Goal: Task Accomplishment & Management: Use online tool/utility

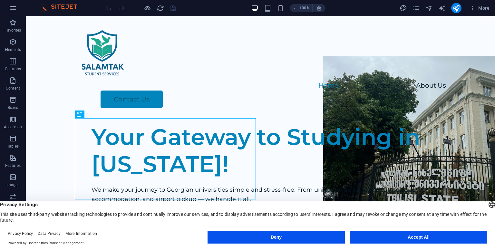
drag, startPoint x: 374, startPoint y: 235, endPoint x: 348, endPoint y: 220, distance: 30.5
click at [374, 235] on button "Accept All" at bounding box center [418, 237] width 137 height 13
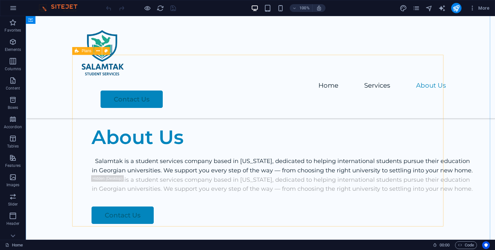
scroll to position [876, 0]
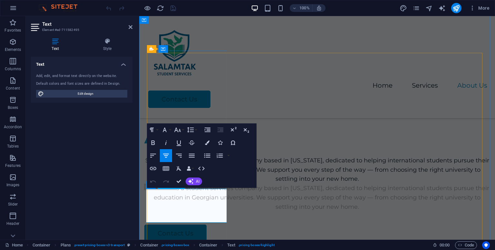
drag, startPoint x: 223, startPoint y: 214, endPoint x: 159, endPoint y: 195, distance: 66.4
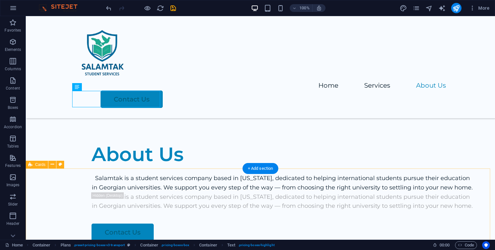
scroll to position [858, 0]
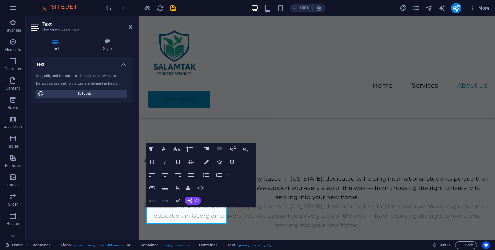
click at [101, 194] on div "Text Add, edit, and format text directly on the website. Default colors and fon…" at bounding box center [82, 146] width 102 height 178
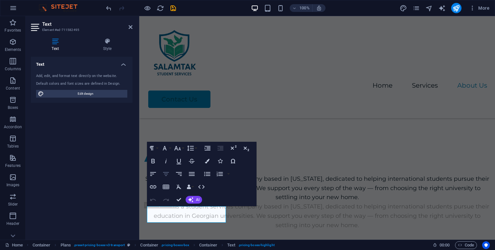
click at [165, 174] on icon "button" at bounding box center [166, 174] width 8 height 8
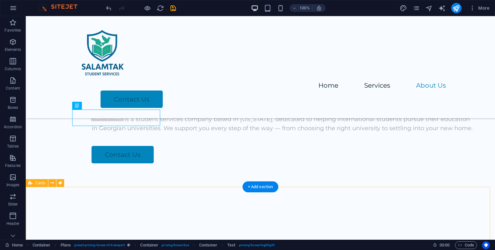
scroll to position [1033, 0]
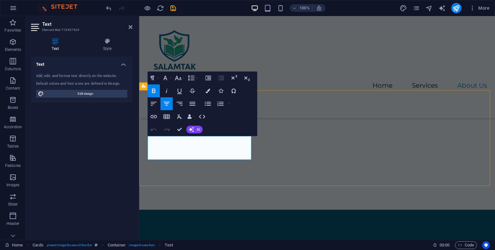
scroll to position [1060, 0]
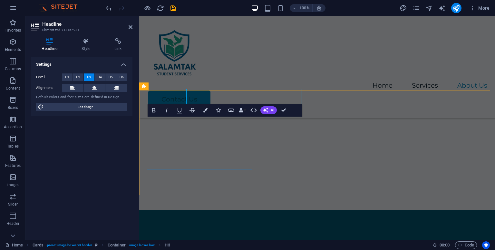
scroll to position [1060, 0]
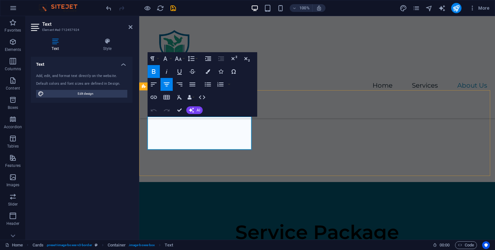
drag, startPoint x: 213, startPoint y: 139, endPoint x: 184, endPoint y: 134, distance: 28.7
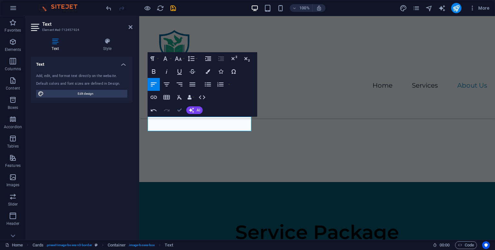
drag, startPoint x: 180, startPoint y: 108, endPoint x: 154, endPoint y: 92, distance: 30.3
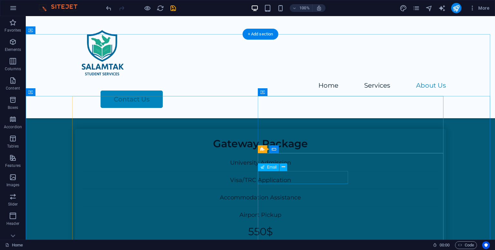
scroll to position [1284, 0]
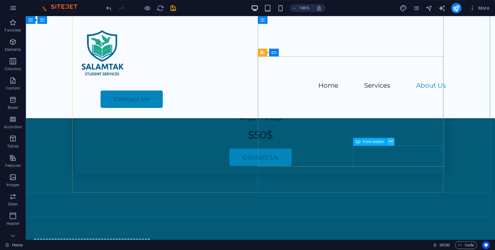
click at [391, 141] on icon at bounding box center [391, 141] width 4 height 7
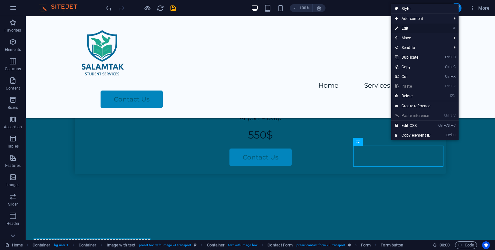
click at [408, 26] on link "⏎ Edit" at bounding box center [413, 29] width 43 height 10
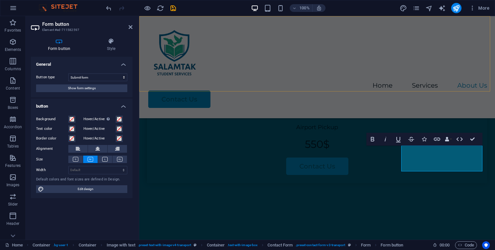
scroll to position [1321, 0]
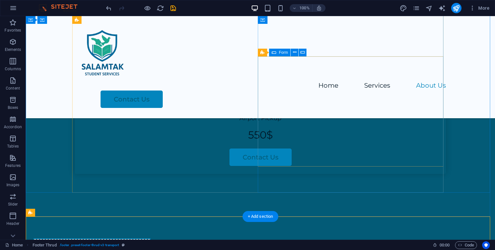
scroll to position [1187, 0]
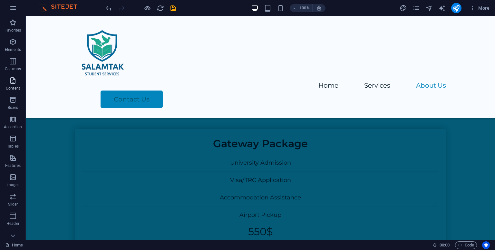
click at [19, 83] on span "Content" at bounding box center [13, 84] width 26 height 15
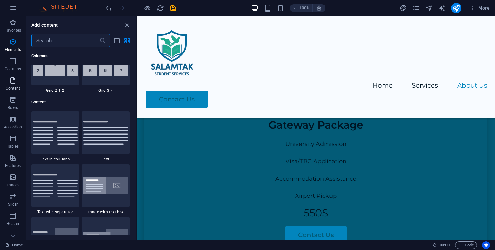
scroll to position [1128, 0]
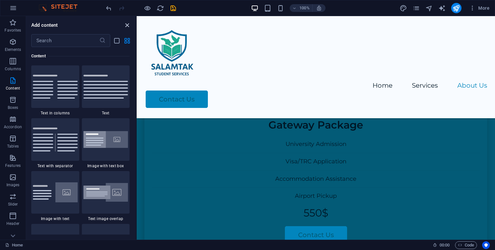
drag, startPoint x: 124, startPoint y: 26, endPoint x: 108, endPoint y: 9, distance: 23.5
click at [124, 26] on icon "close panel" at bounding box center [127, 25] width 7 height 7
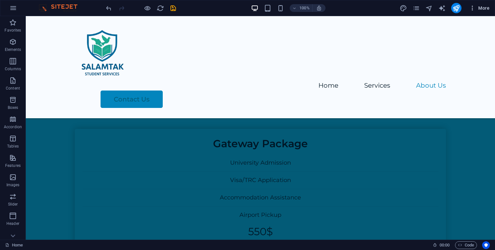
click at [479, 7] on span "More" at bounding box center [480, 8] width 20 height 6
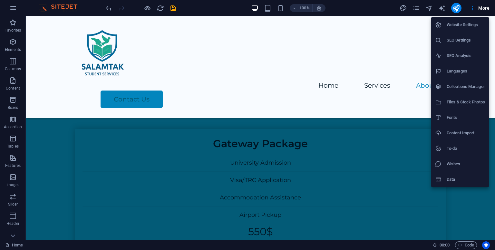
click at [14, 10] on div at bounding box center [247, 125] width 495 height 250
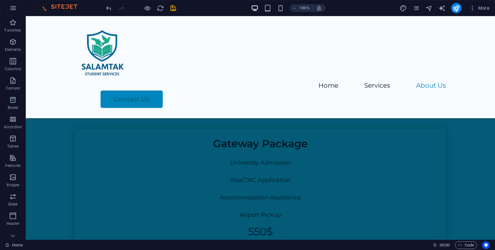
click at [14, 7] on icon "button" at bounding box center [13, 8] width 8 height 8
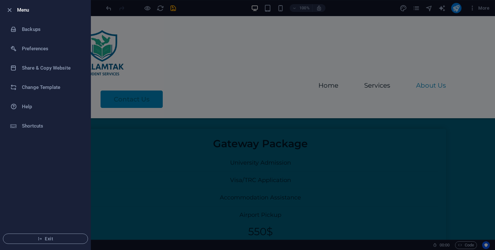
click at [23, 9] on h6 "Menu" at bounding box center [51, 10] width 68 height 8
click at [25, 11] on h6 "Menu" at bounding box center [51, 10] width 68 height 8
click at [11, 10] on icon "button" at bounding box center [9, 9] width 7 height 7
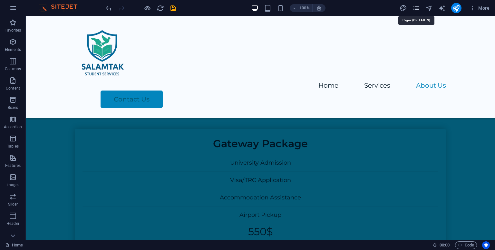
click at [418, 10] on icon "pages" at bounding box center [416, 8] width 7 height 7
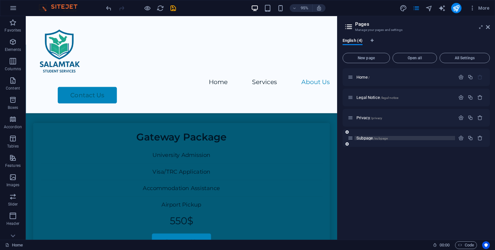
click at [382, 137] on span "/subpage" at bounding box center [381, 139] width 14 height 4
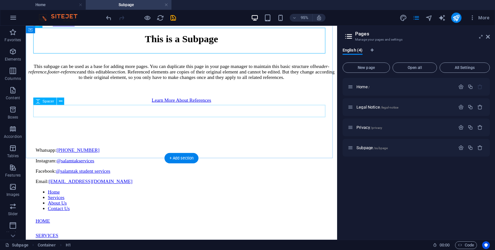
scroll to position [133, 0]
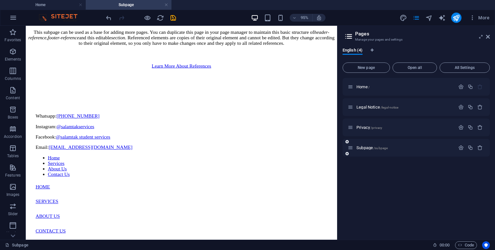
click at [364, 126] on span "Privacy /privacy" at bounding box center [370, 127] width 26 height 5
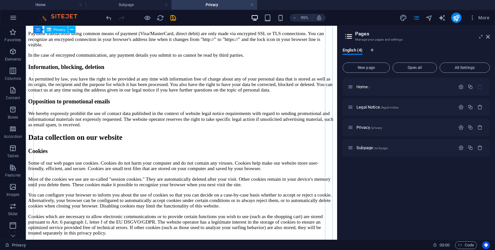
scroll to position [677, 0]
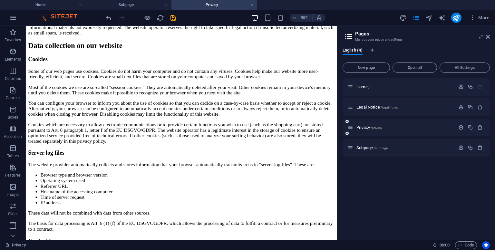
click at [363, 107] on span "Legal Notice /legal-notice" at bounding box center [378, 107] width 42 height 5
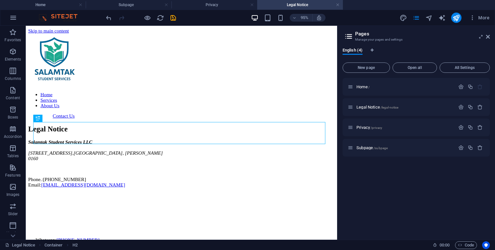
scroll to position [0, 0]
click at [360, 85] on span "Home /" at bounding box center [363, 86] width 13 height 5
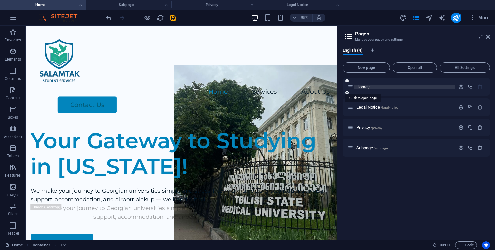
scroll to position [1224, 0]
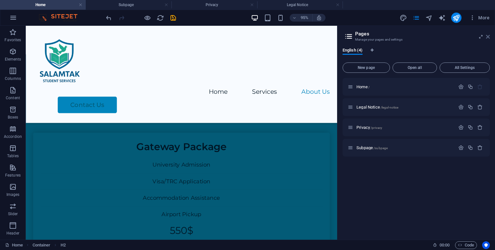
click at [490, 37] on icon at bounding box center [488, 36] width 4 height 5
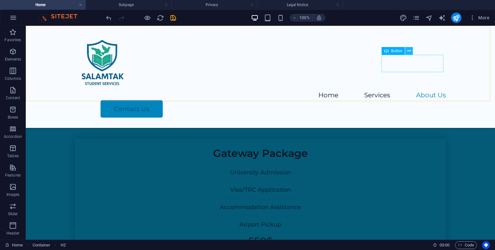
click at [408, 52] on icon at bounding box center [410, 51] width 4 height 7
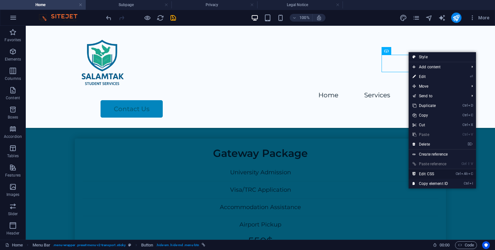
click at [432, 172] on link "Ctrl Alt C Edit CSS" at bounding box center [430, 174] width 43 height 10
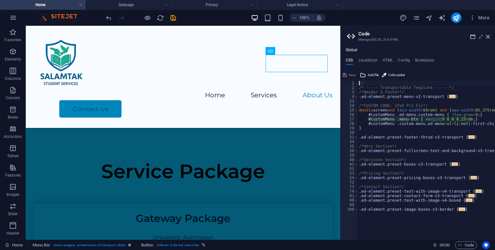
scroll to position [1233, 0]
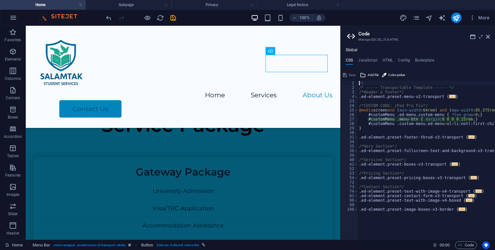
type textarea "#customMenu .menu-btn { margin: 0 0 0 0.25rem; }"
click at [487, 35] on icon at bounding box center [488, 36] width 4 height 5
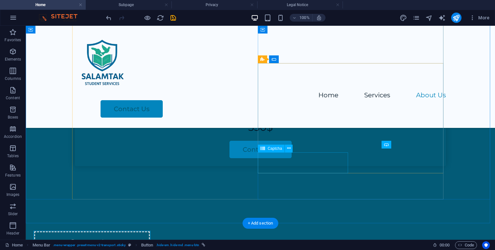
scroll to position [1284, 0]
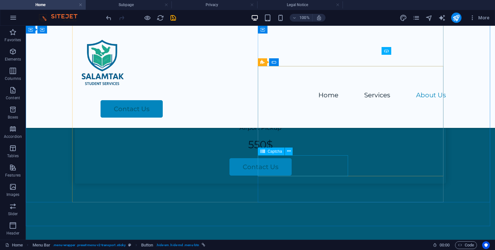
click at [278, 151] on span "Captcha" at bounding box center [275, 152] width 15 height 4
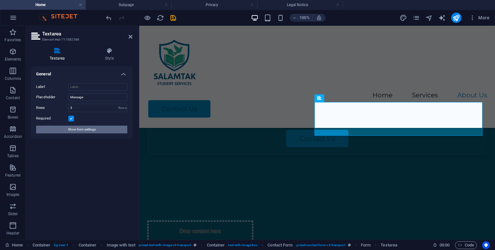
click at [117, 129] on button "Show form settings" at bounding box center [81, 130] width 91 height 8
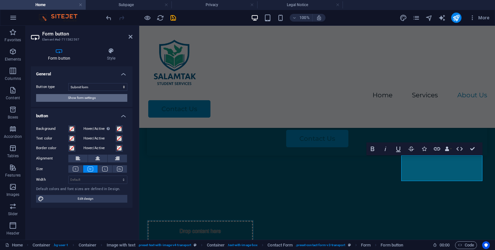
click at [118, 99] on button "Show form settings" at bounding box center [81, 98] width 91 height 8
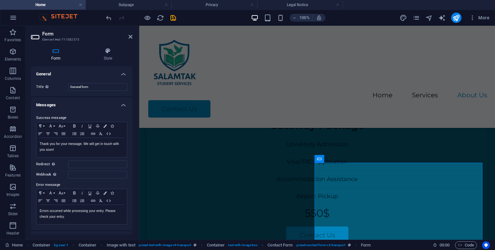
scroll to position [97, 0]
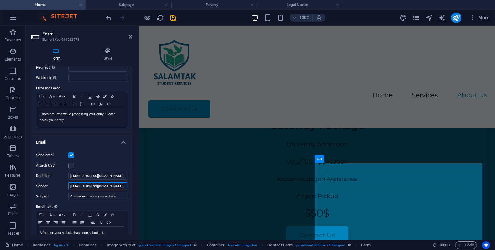
drag, startPoint x: 119, startPoint y: 185, endPoint x: 69, endPoint y: 187, distance: 50.1
click at [69, 187] on input "[EMAIL_ADDRESS][DOMAIN_NAME]" at bounding box center [97, 187] width 59 height 8
click at [331, 88] on div "Home Services About Us Contact Us" at bounding box center [317, 77] width 356 height 102
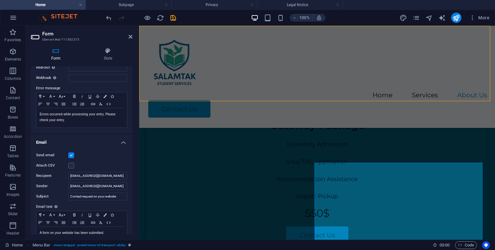
scroll to position [1196, 0]
